Goal: Task Accomplishment & Management: Manage account settings

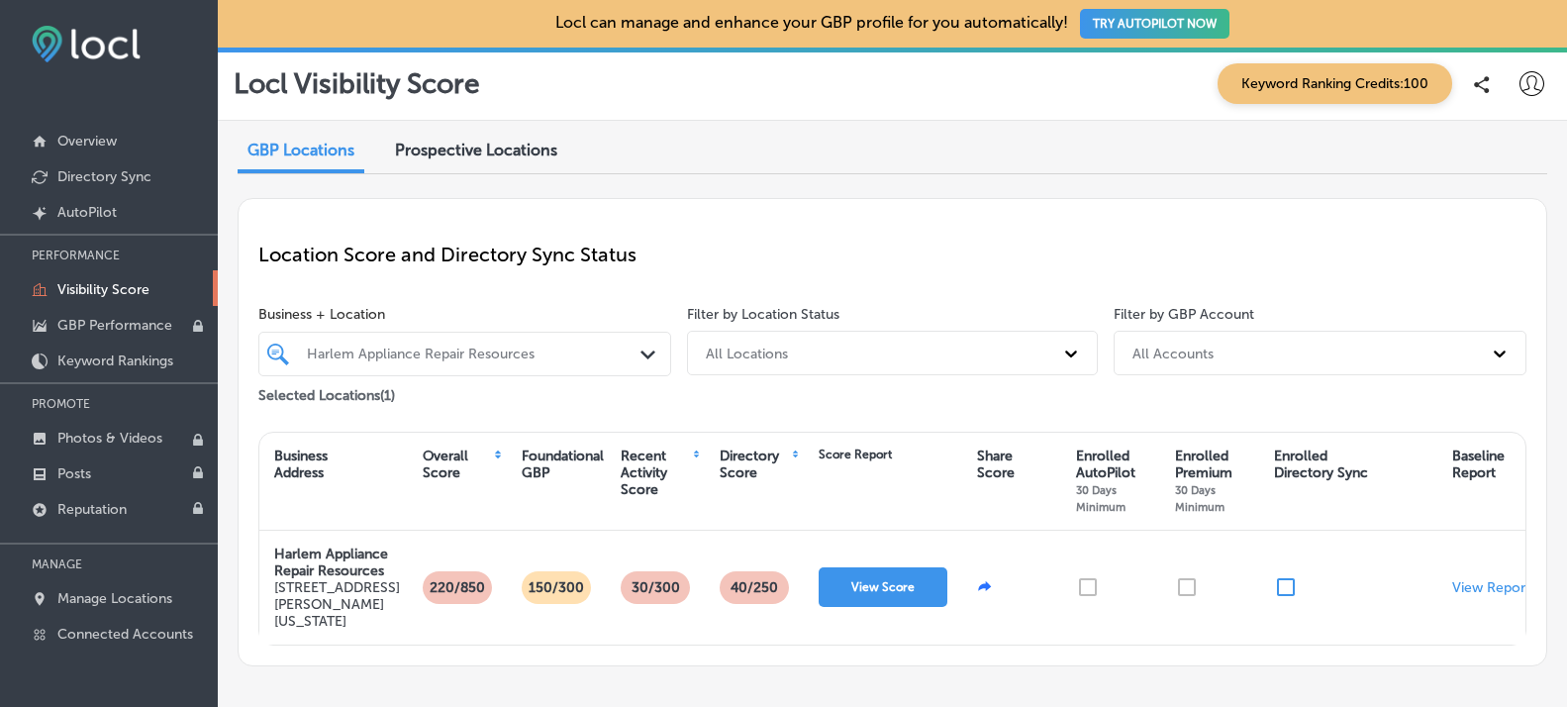
click at [1520, 86] on icon at bounding box center [1532, 83] width 25 height 25
click at [1479, 157] on p "My Account" at bounding box center [1481, 155] width 89 height 24
select select "US"
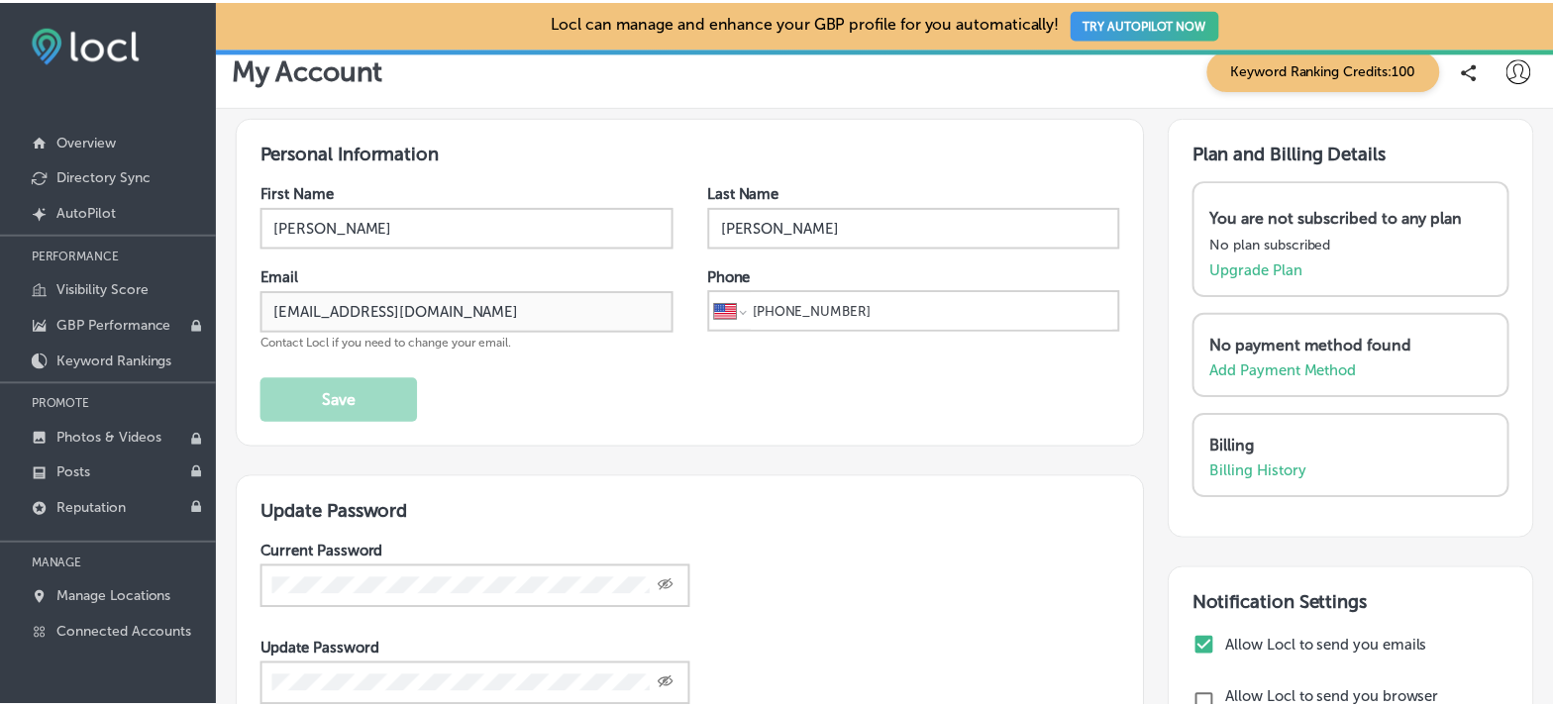
scroll to position [20, 0]
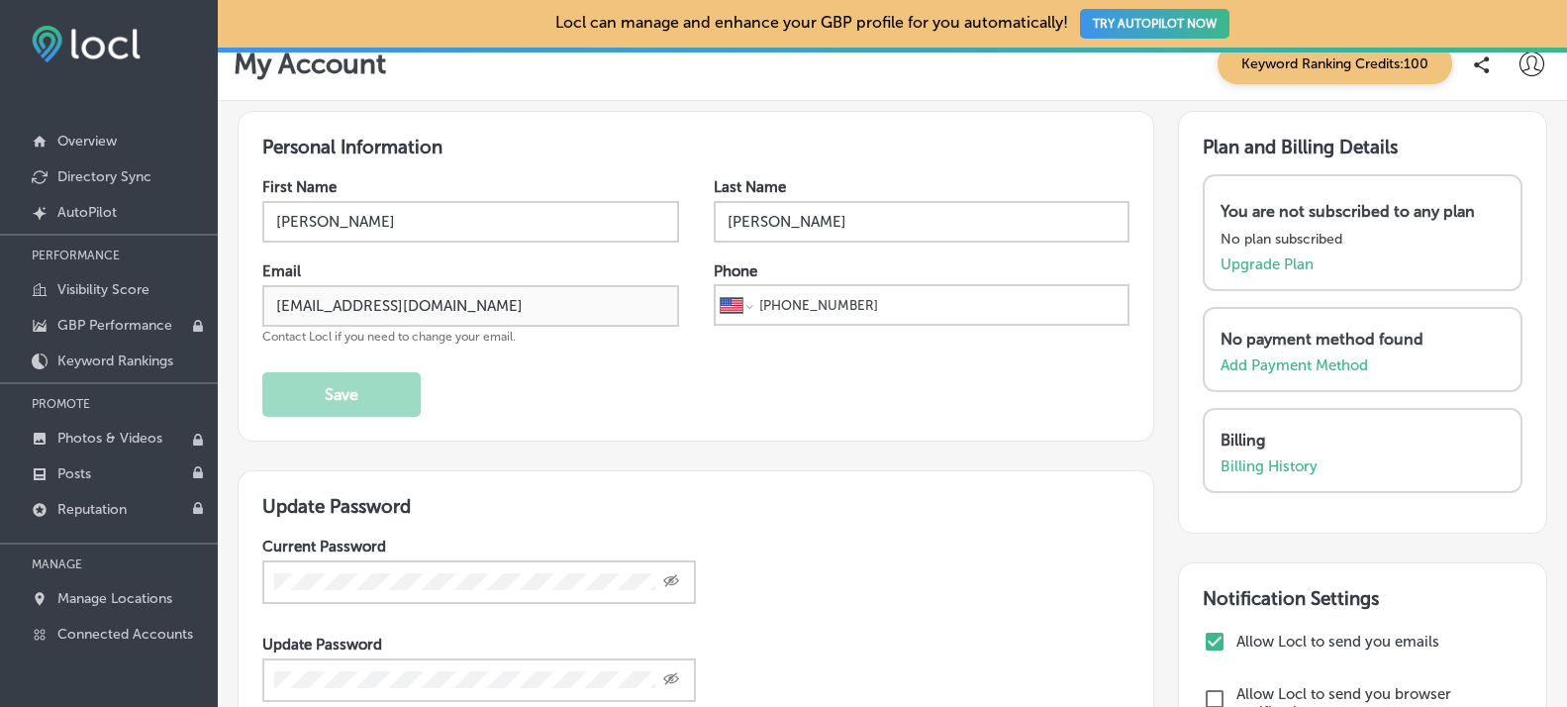
click at [1261, 271] on div "You are not subscribed to any plan No plan subscribed Upgrade Plan" at bounding box center [1363, 232] width 320 height 117
click at [1260, 263] on p "Upgrade Plan" at bounding box center [1267, 264] width 93 height 18
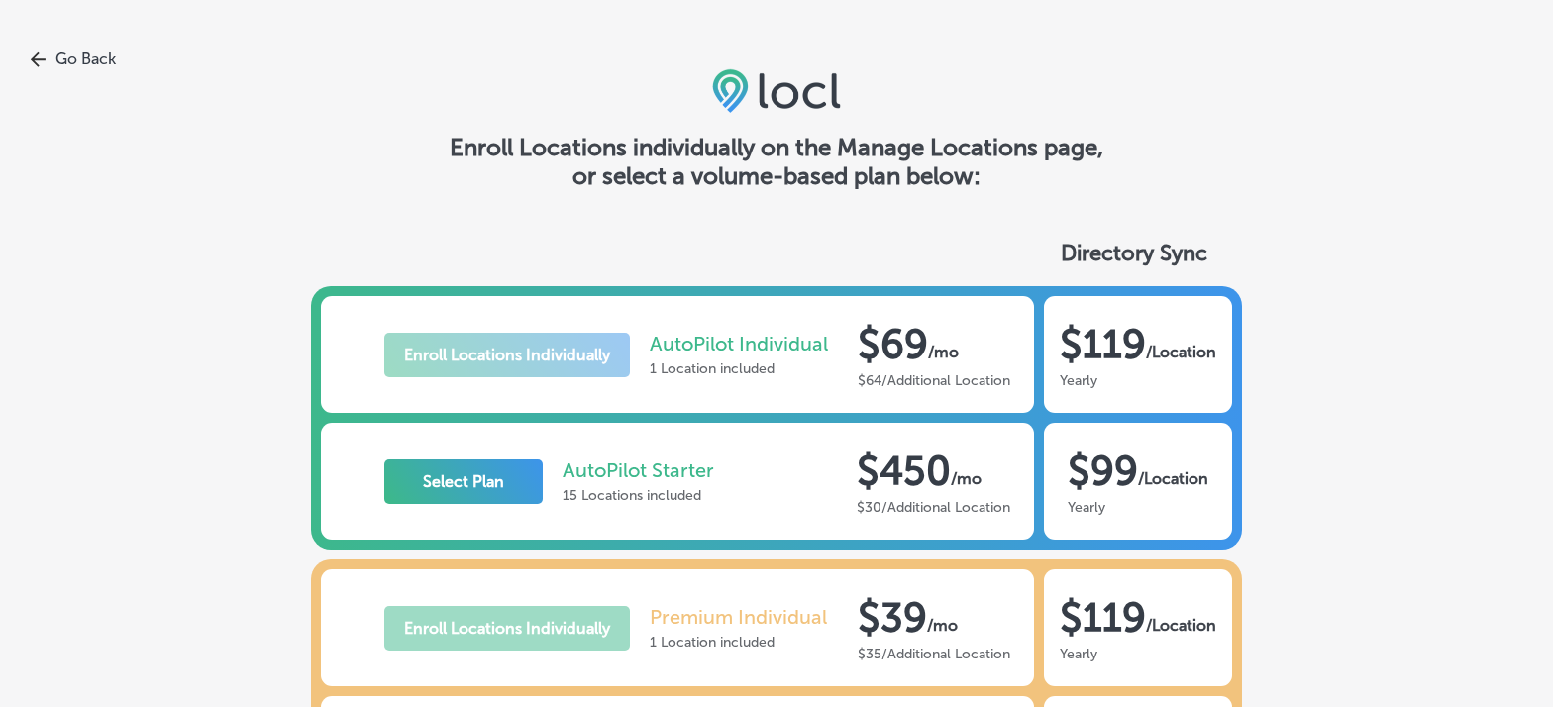
select select "US"
